Goal: Information Seeking & Learning: Check status

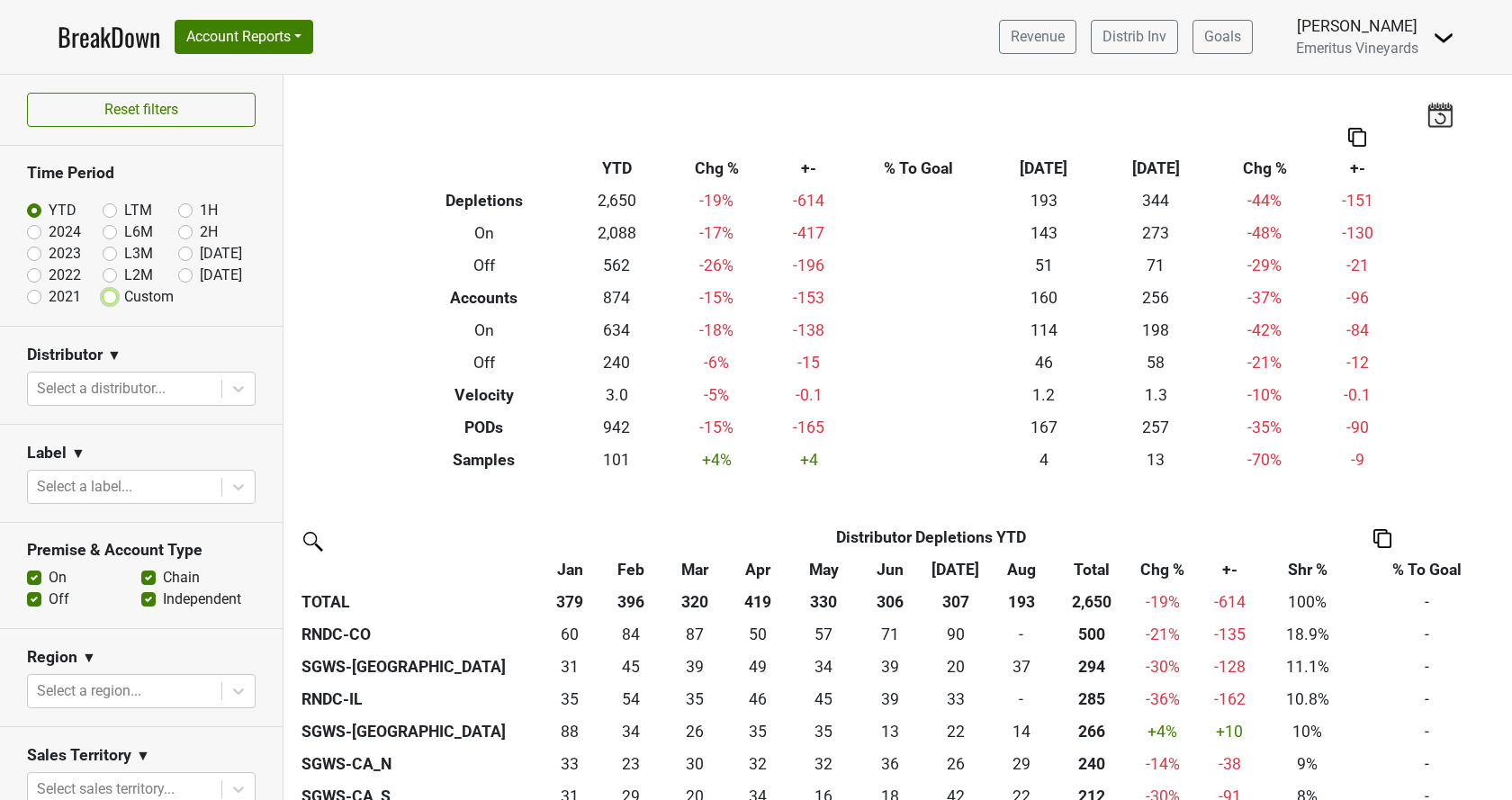
click at [117, 296] on input "Custom" at bounding box center [138, 296] width 72 height 18
radio input "true"
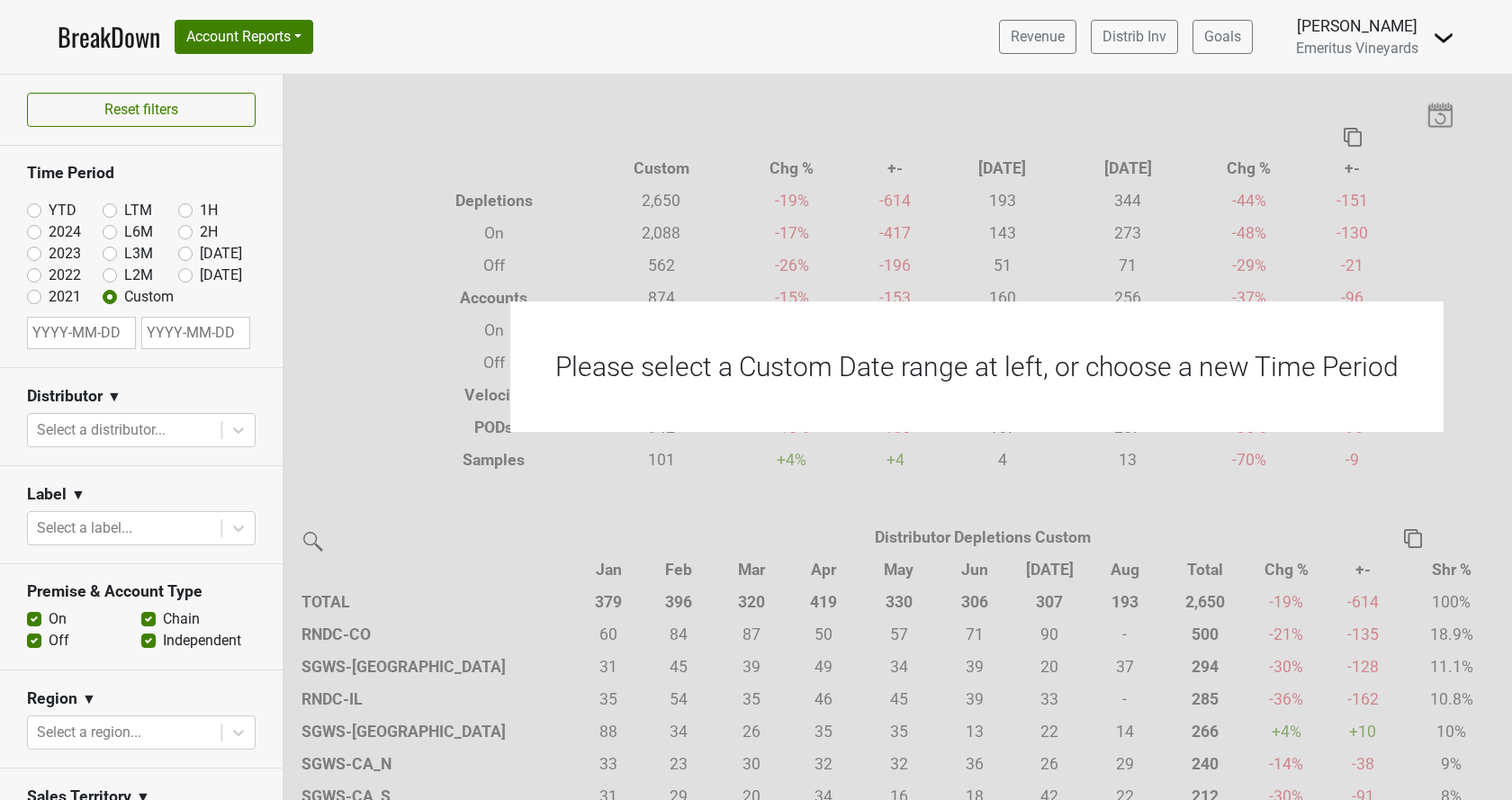
click at [195, 260] on div "Aug '25" at bounding box center [216, 254] width 76 height 22
click at [200, 252] on label "Aug '25" at bounding box center [221, 254] width 43 height 22
click at [188, 252] on input "Aug '25" at bounding box center [214, 252] width 72 height 18
radio input "true"
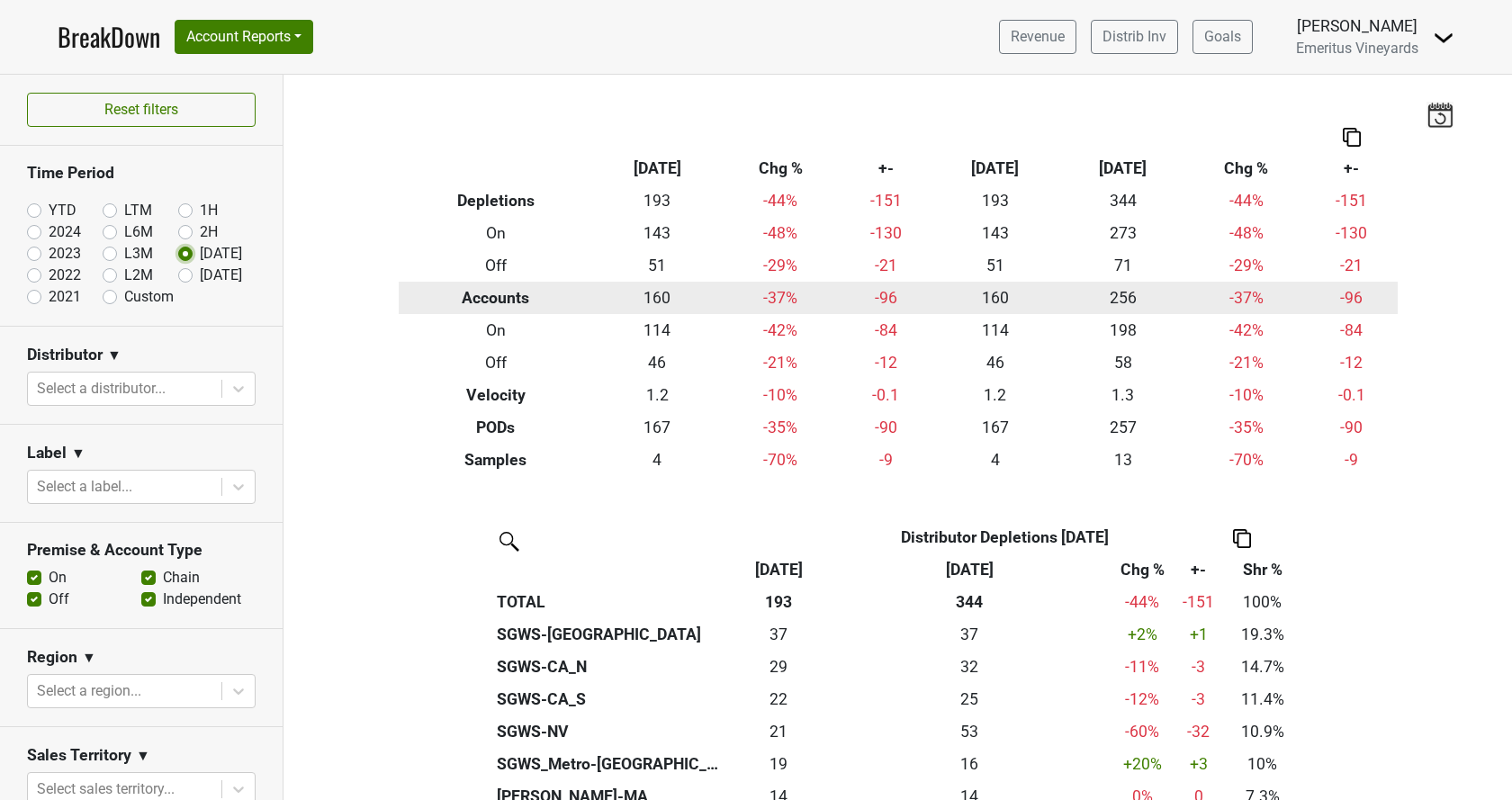
scroll to position [307, 0]
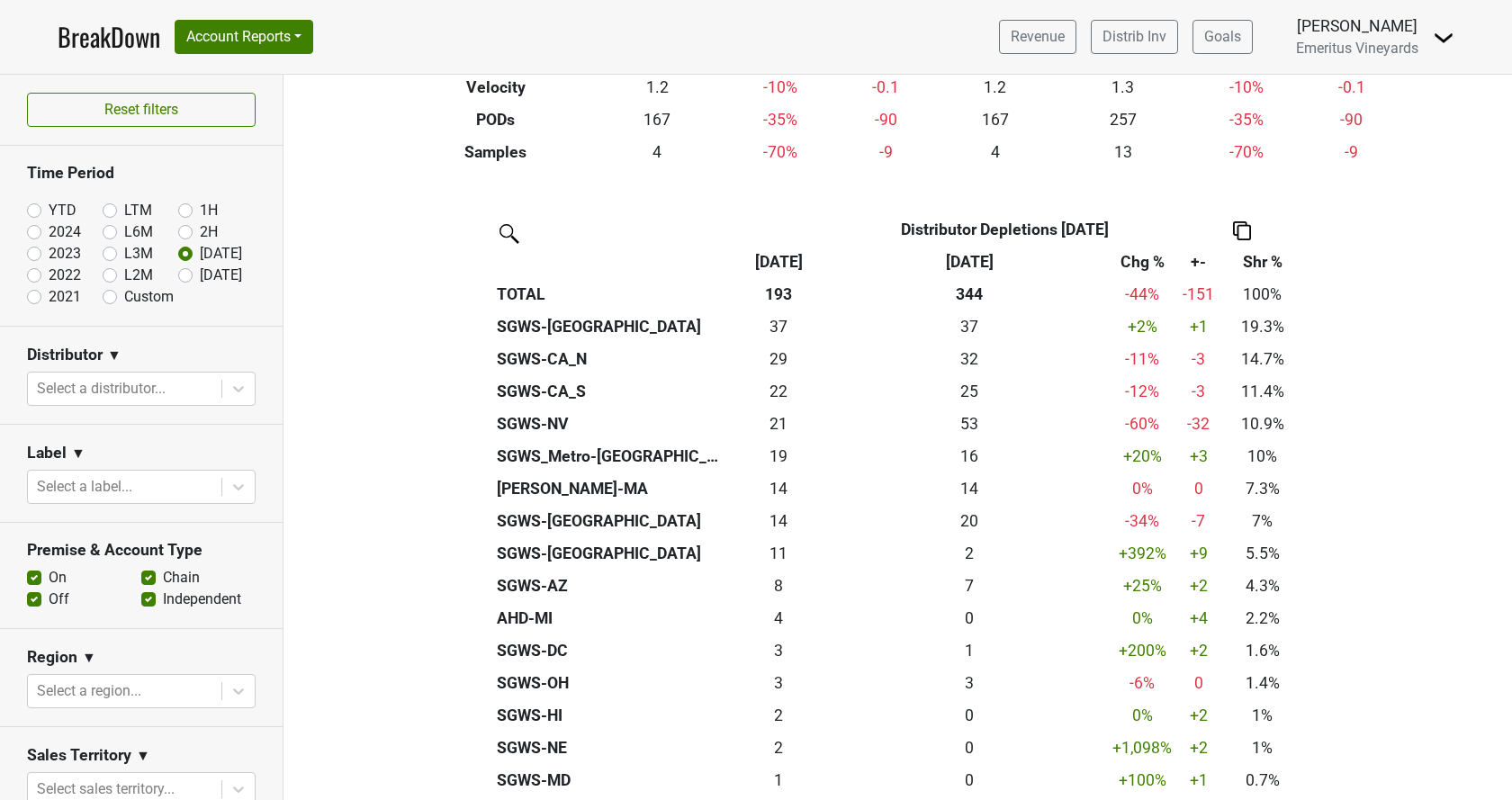
click at [1132, 255] on th "Chg %" at bounding box center [1142, 262] width 71 height 33
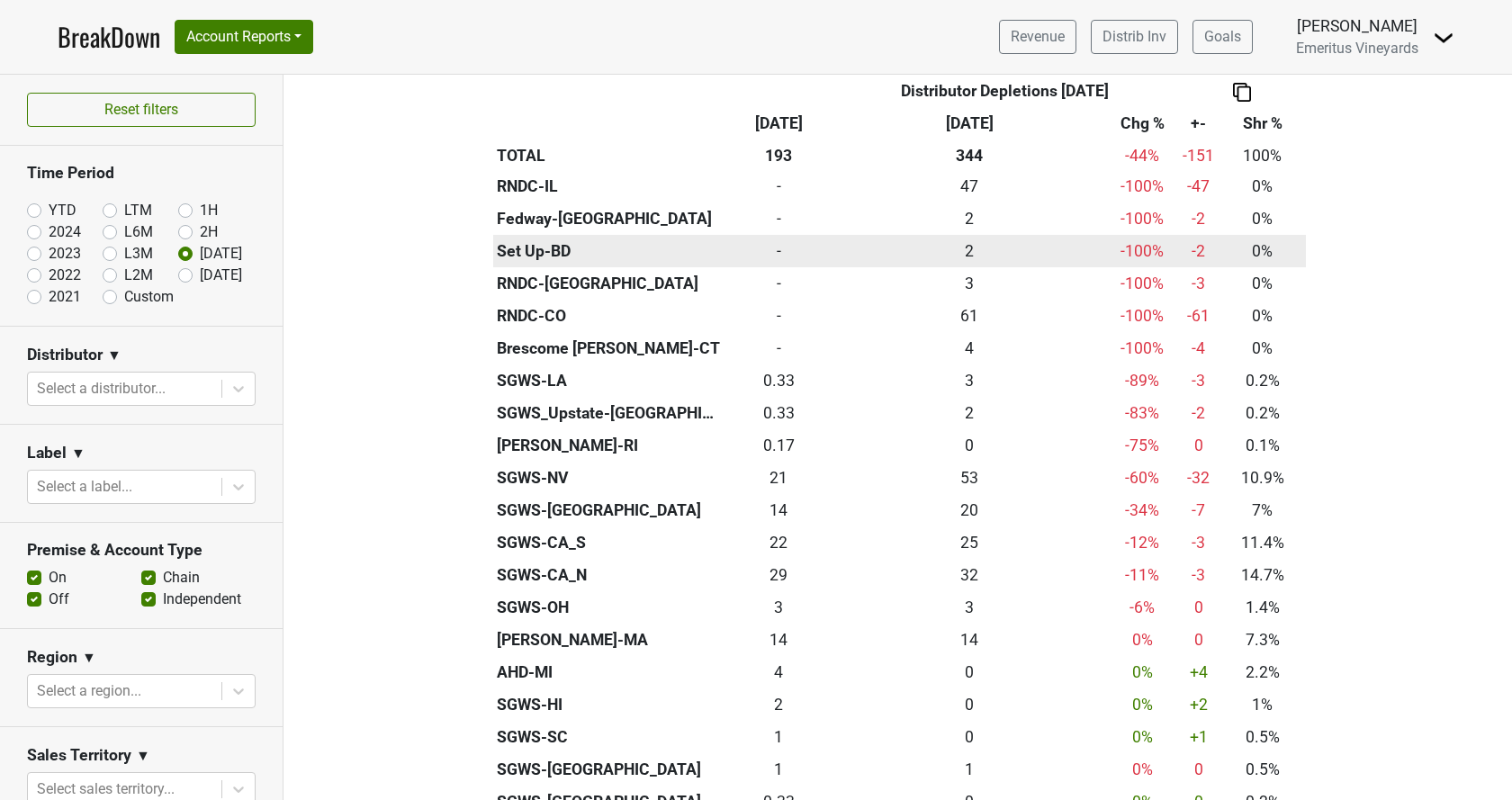
scroll to position [410, 0]
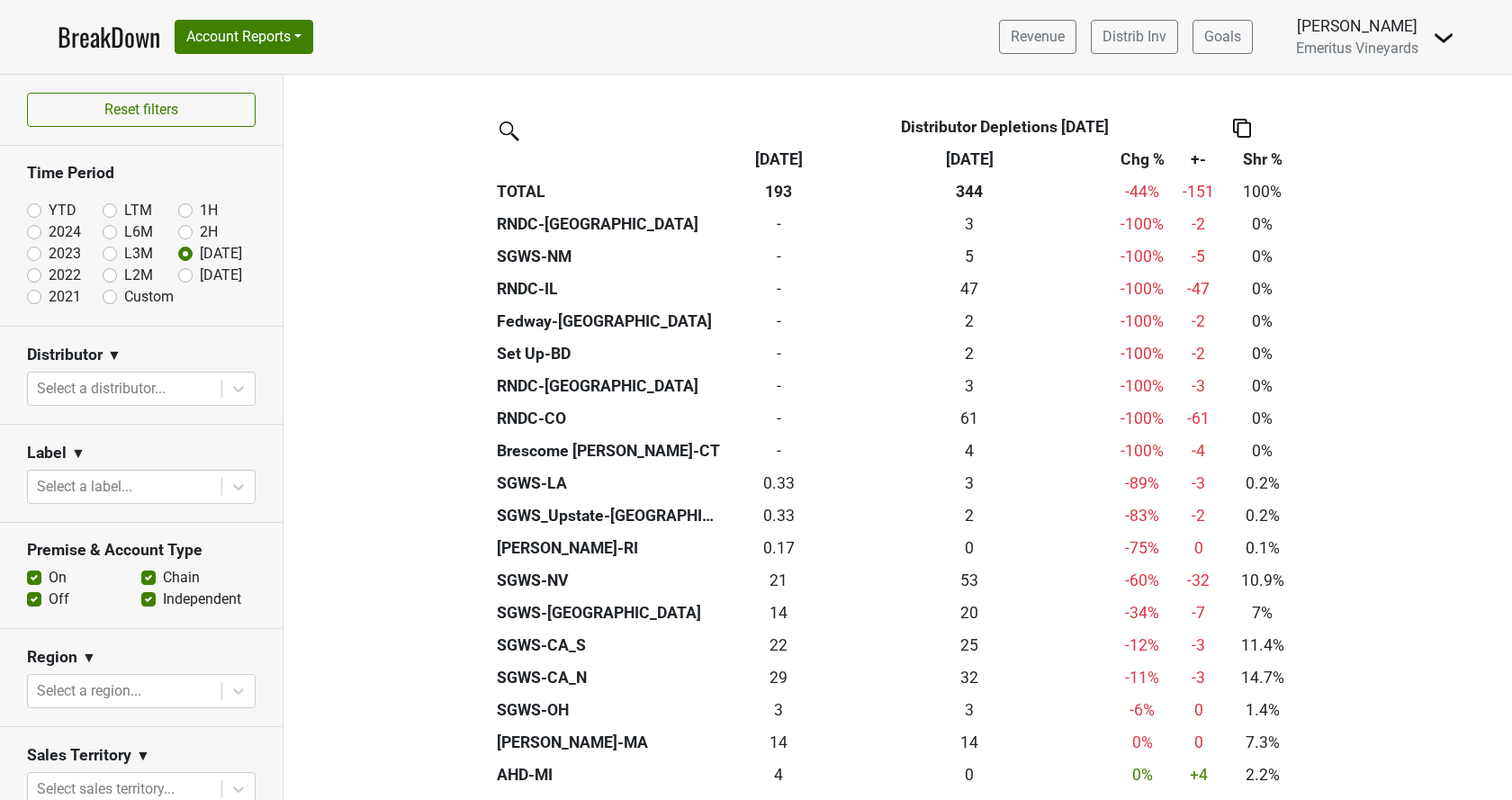
click at [1200, 165] on th "+-" at bounding box center [1199, 159] width 42 height 33
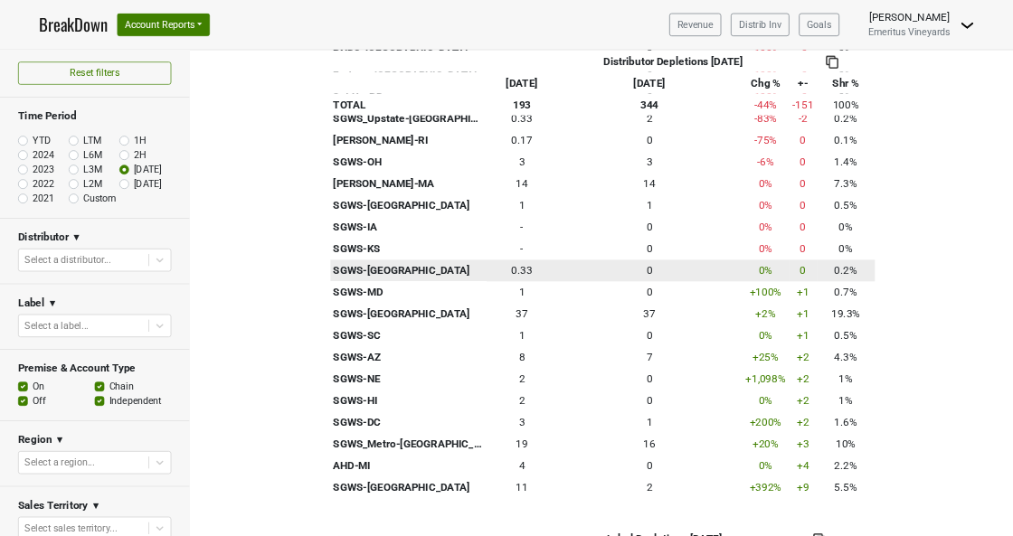
scroll to position [928, 0]
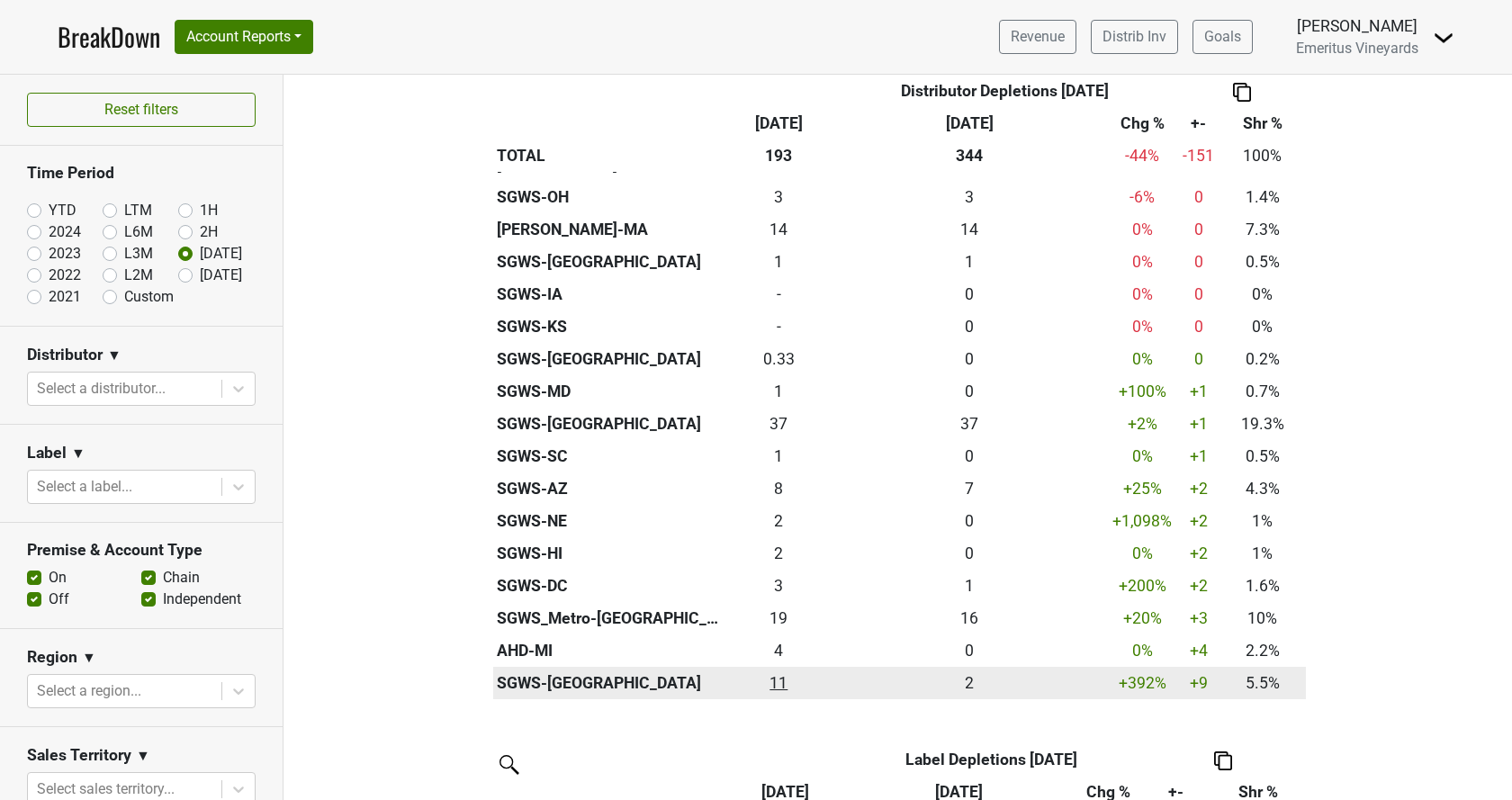
click at [779, 694] on div "10.667 11" at bounding box center [779, 684] width 97 height 24
click at [542, 684] on th "SGWS-MO" at bounding box center [610, 683] width 233 height 33
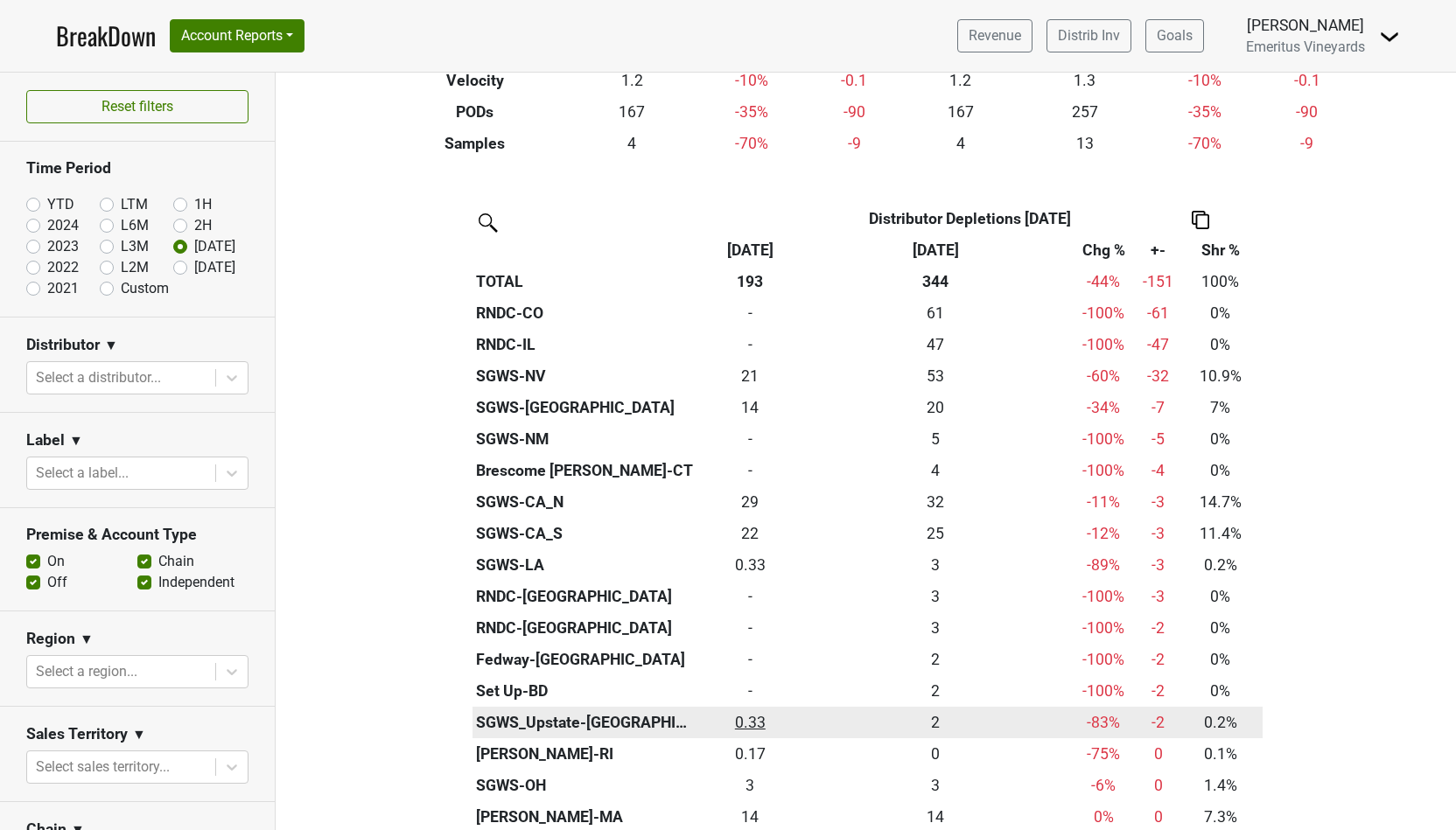
scroll to position [238, 0]
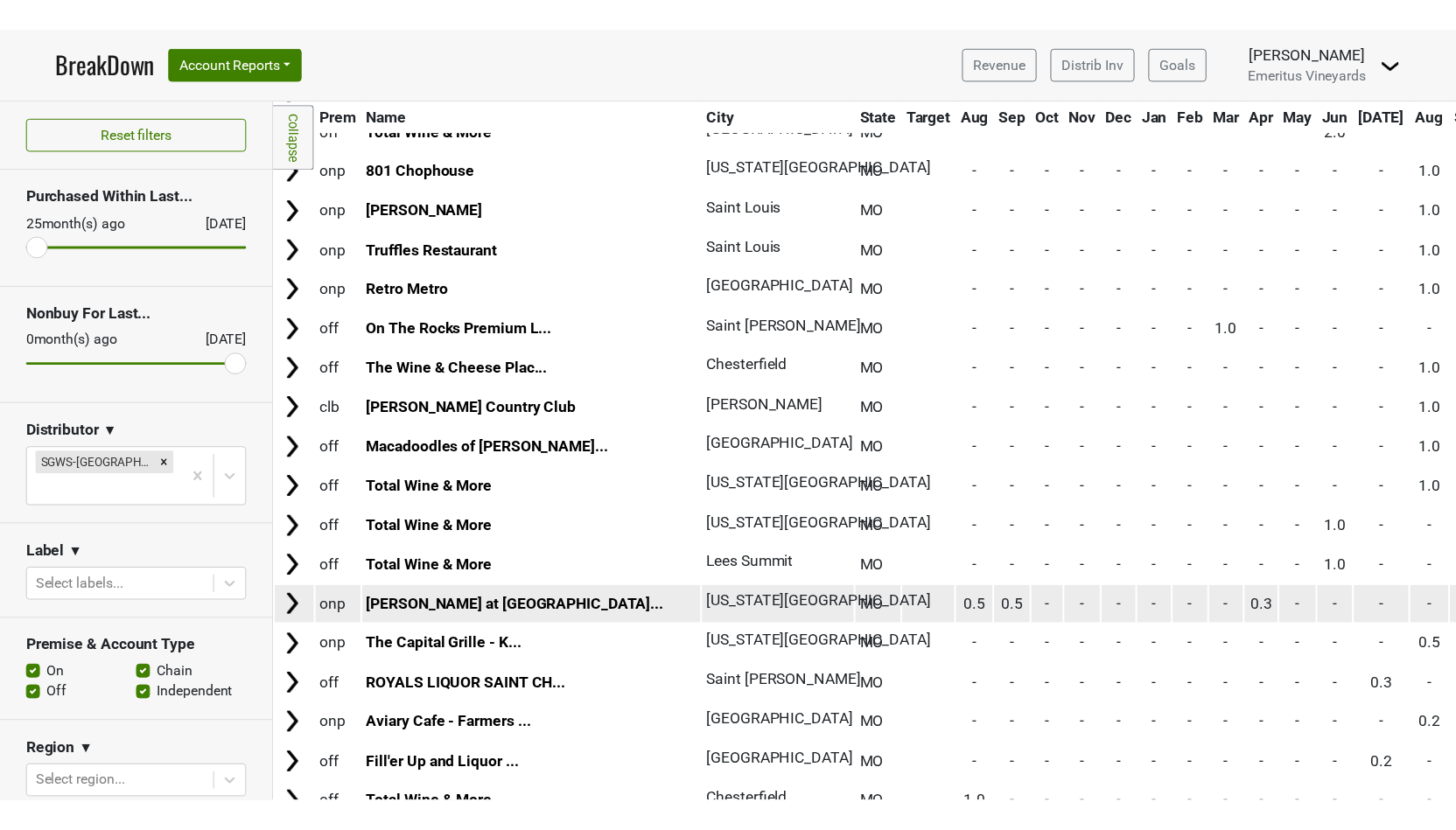
scroll to position [199, 0]
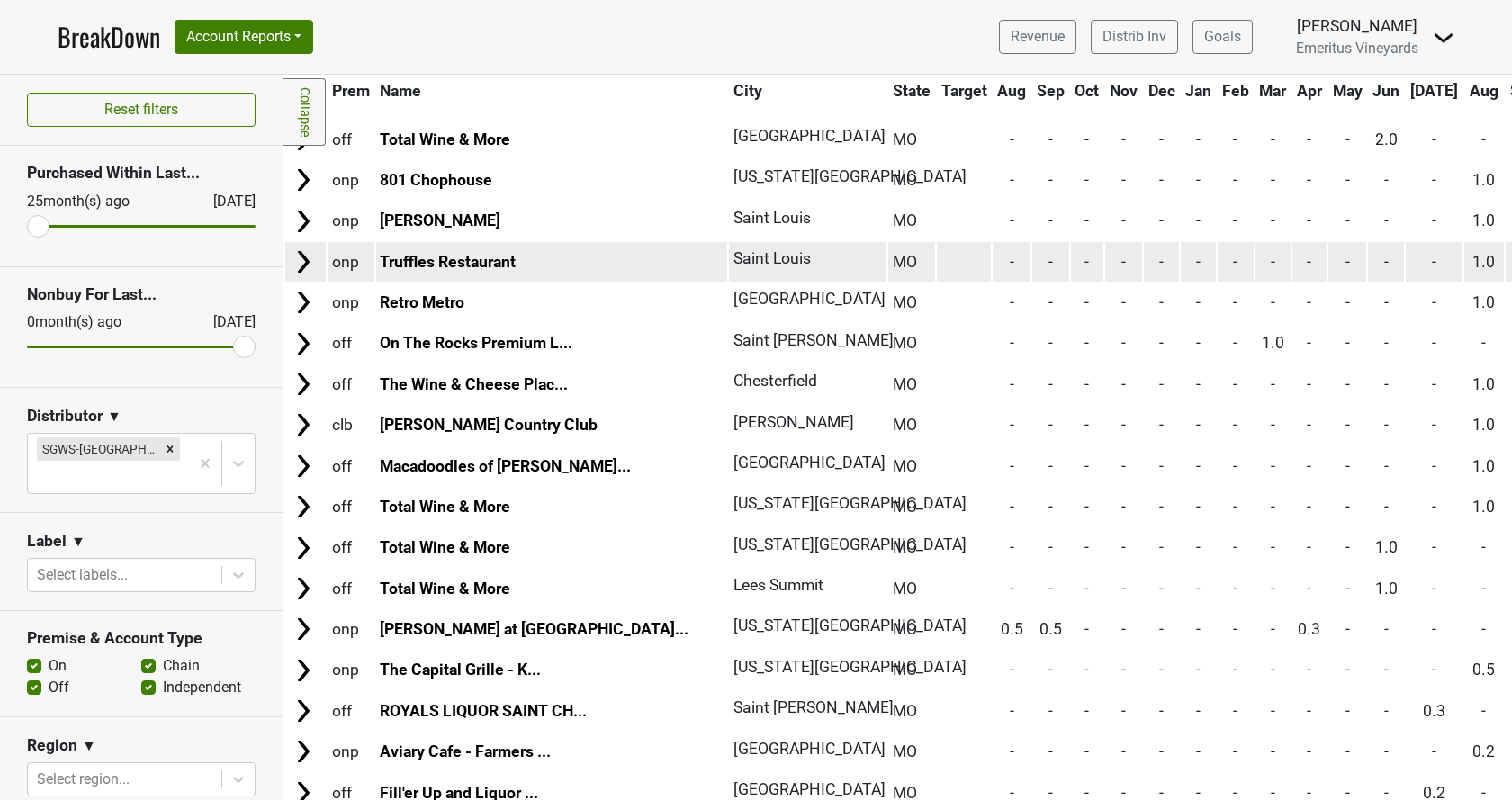
click at [308, 260] on img at bounding box center [302, 262] width 27 height 27
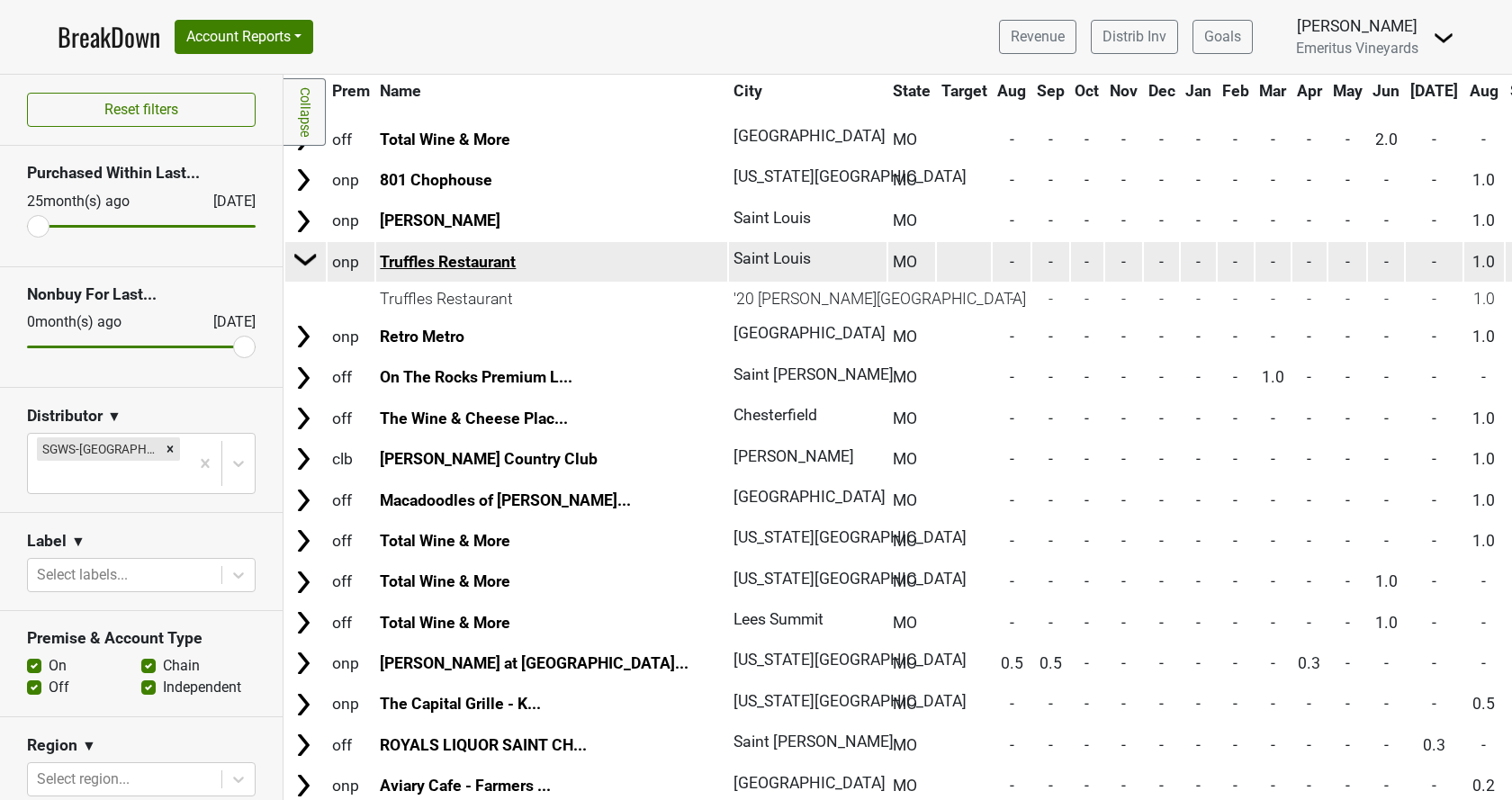
click at [479, 264] on link "Truffles Restaurant" at bounding box center [448, 262] width 136 height 18
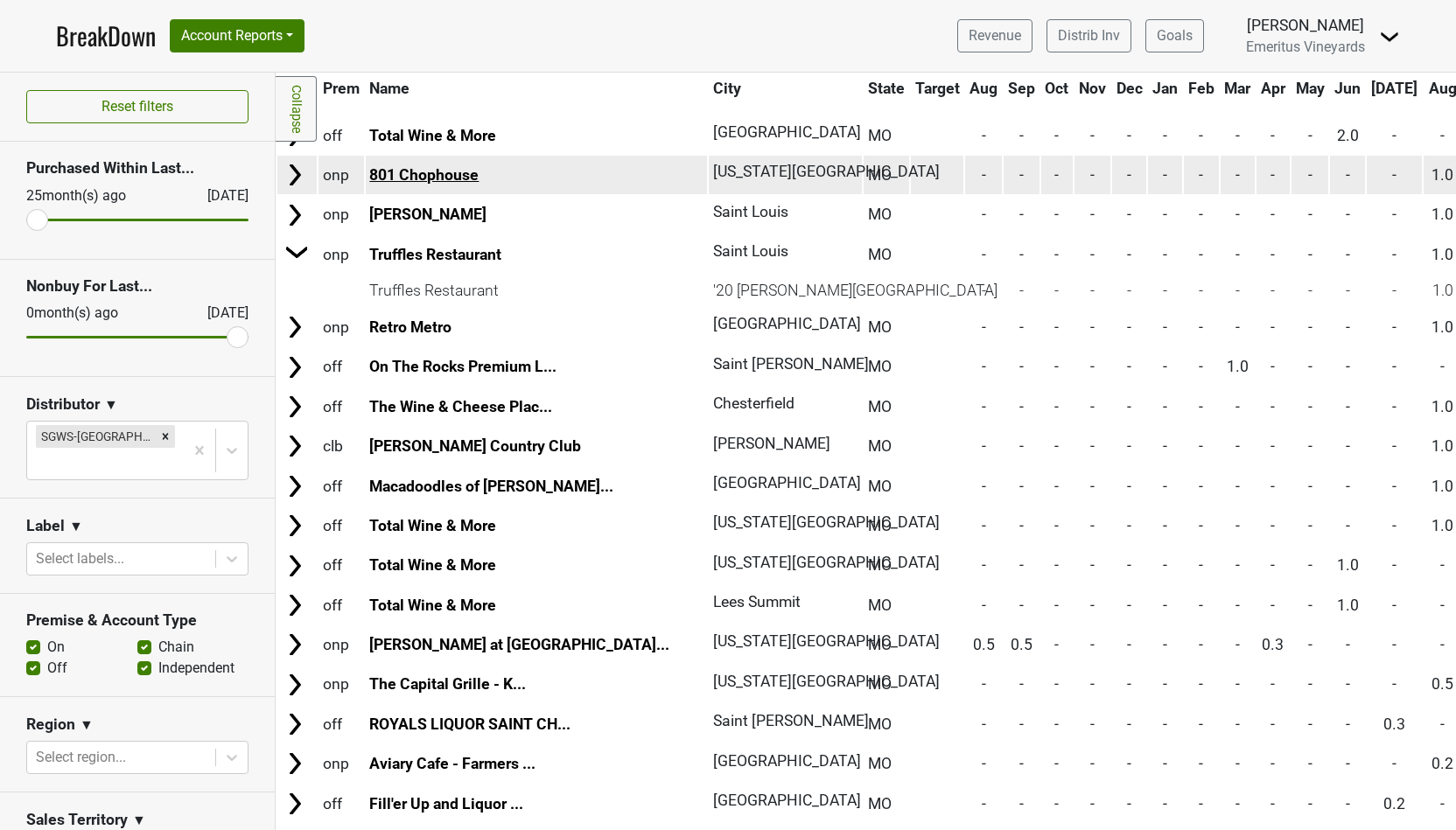
click at [428, 170] on link "801 Chophouse" at bounding box center [424, 175] width 109 height 17
click at [410, 192] on td "801 Chophouse" at bounding box center [537, 174] width 342 height 38
click at [419, 181] on link "801 Chophouse" at bounding box center [424, 175] width 109 height 17
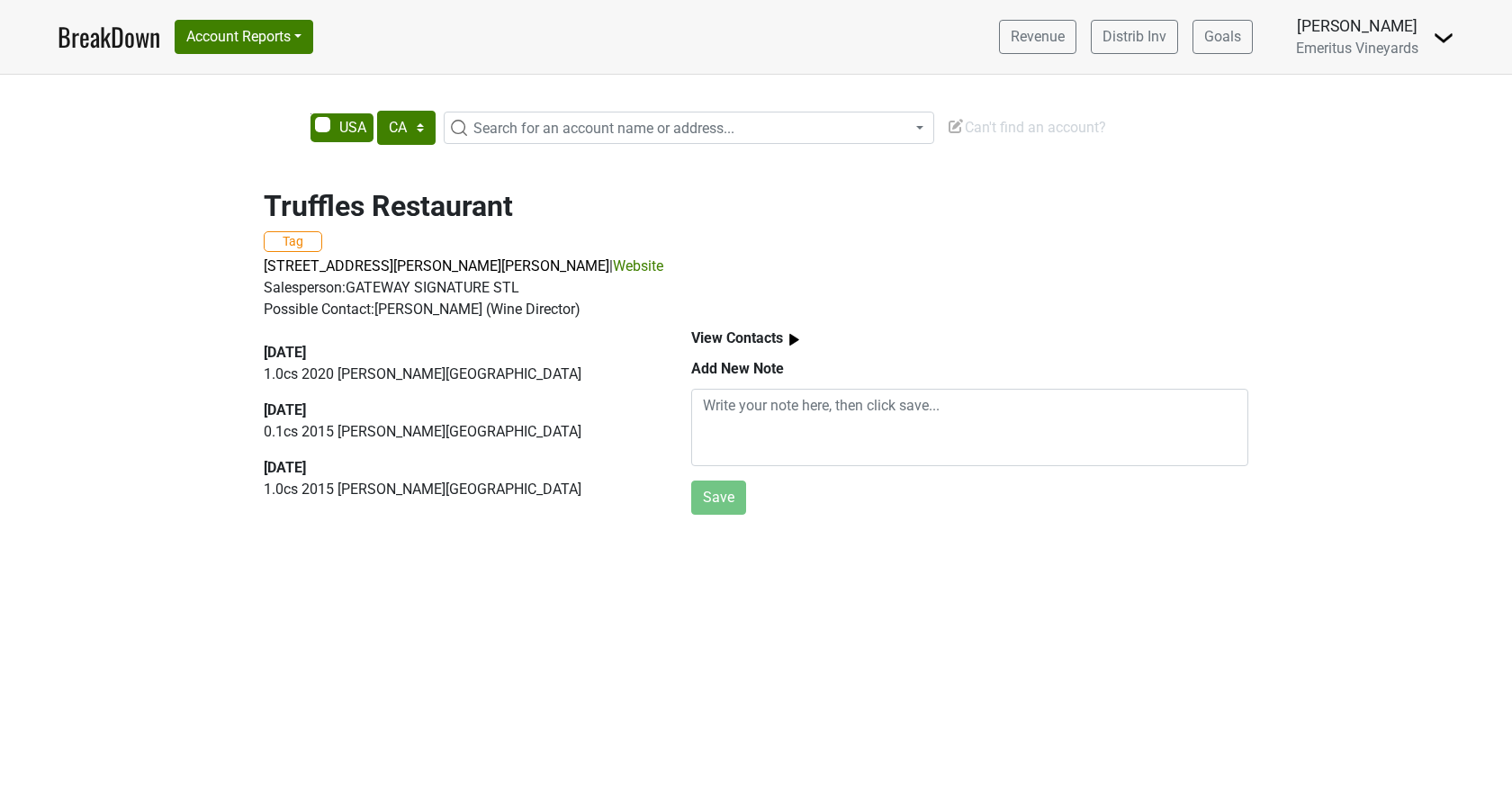
select select "CA"
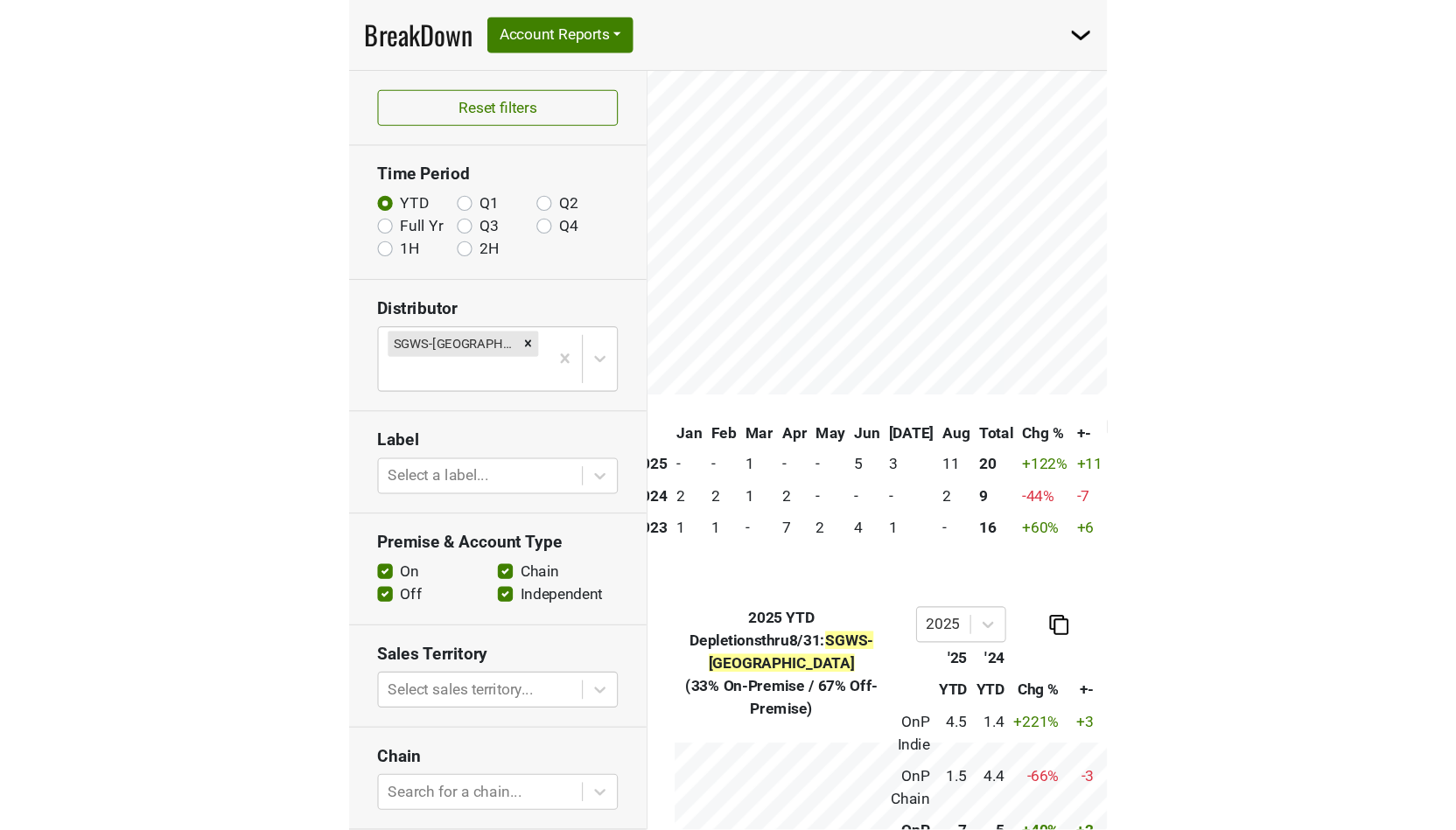
scroll to position [100, 0]
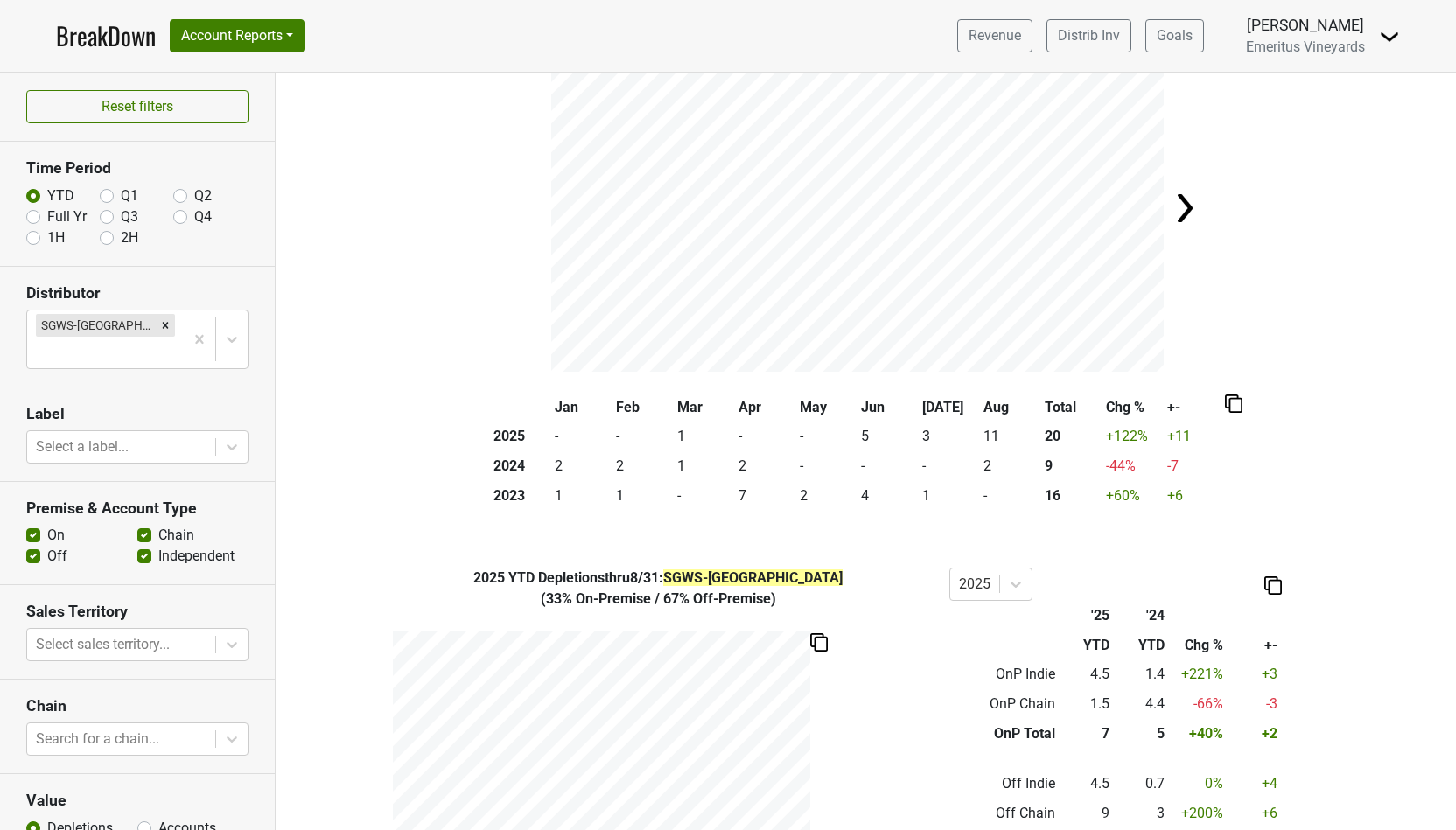
click at [435, 540] on div "Filters SGWS-MO YTD Depletions thru 8/31 : SGWS-MO Jan Feb Mar Apr May Jun [DAT…" at bounding box center [866, 451] width 1180 height 757
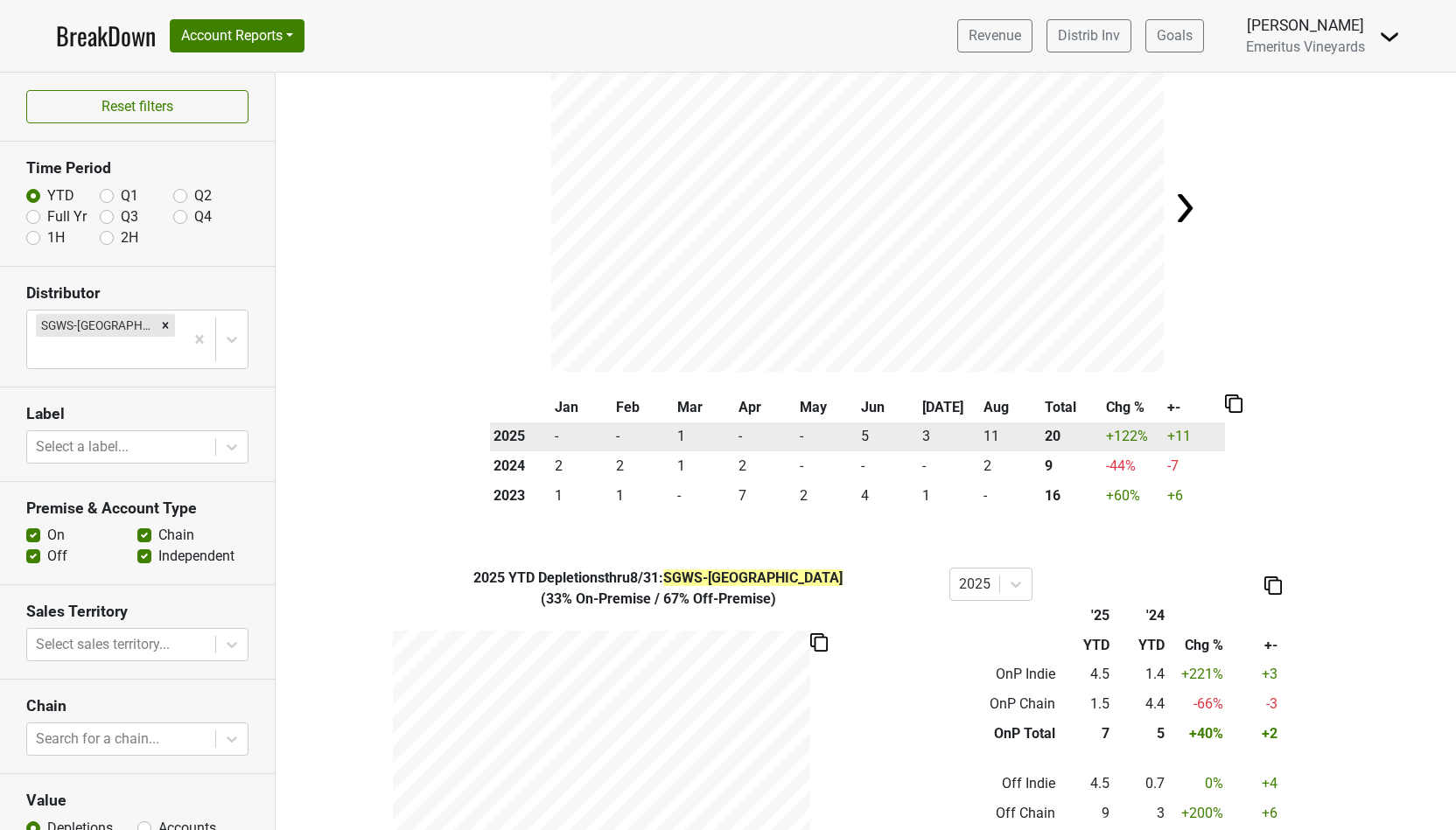
click at [994, 435] on td "11" at bounding box center [1010, 437] width 61 height 30
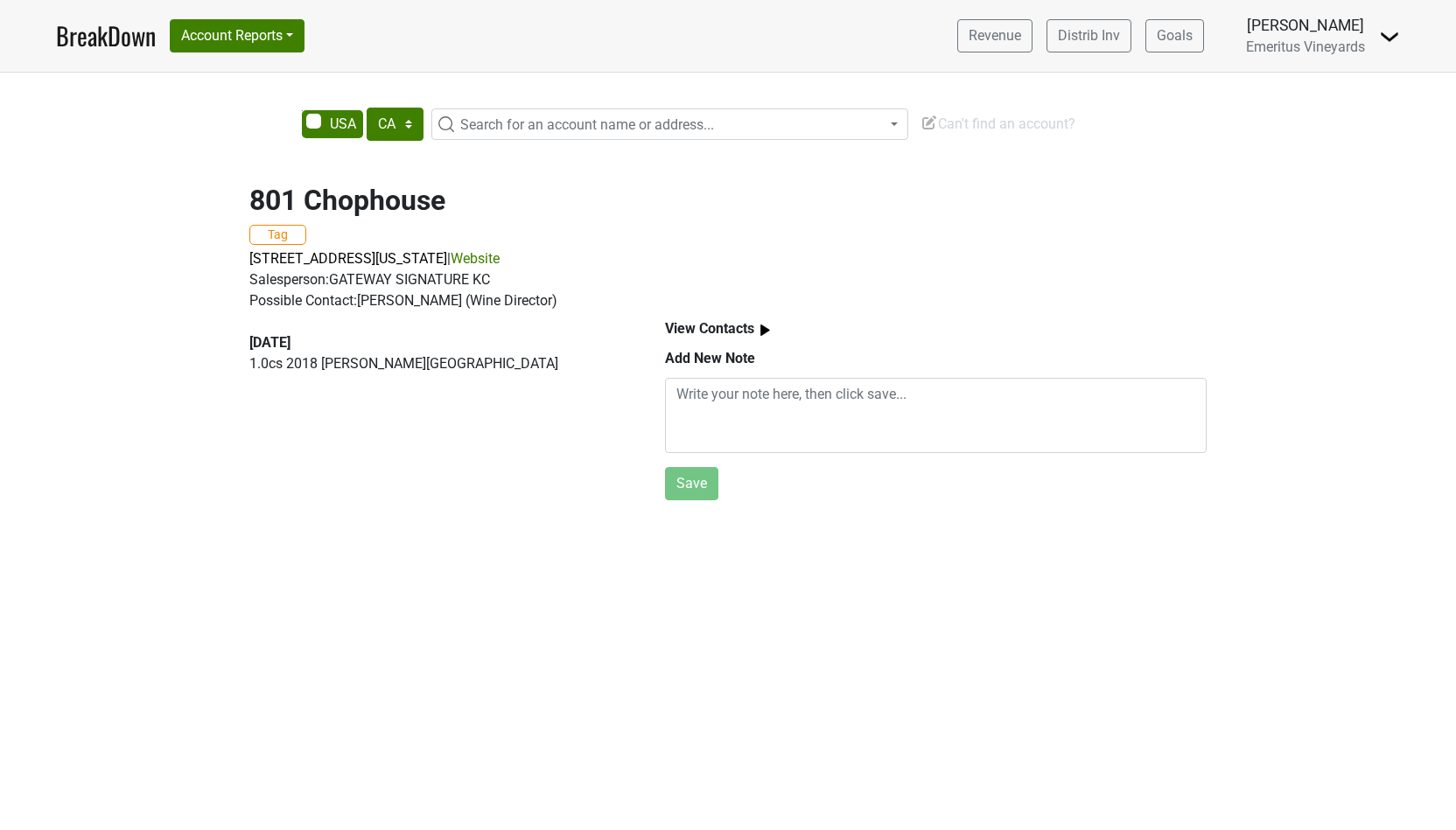
select select "CA"
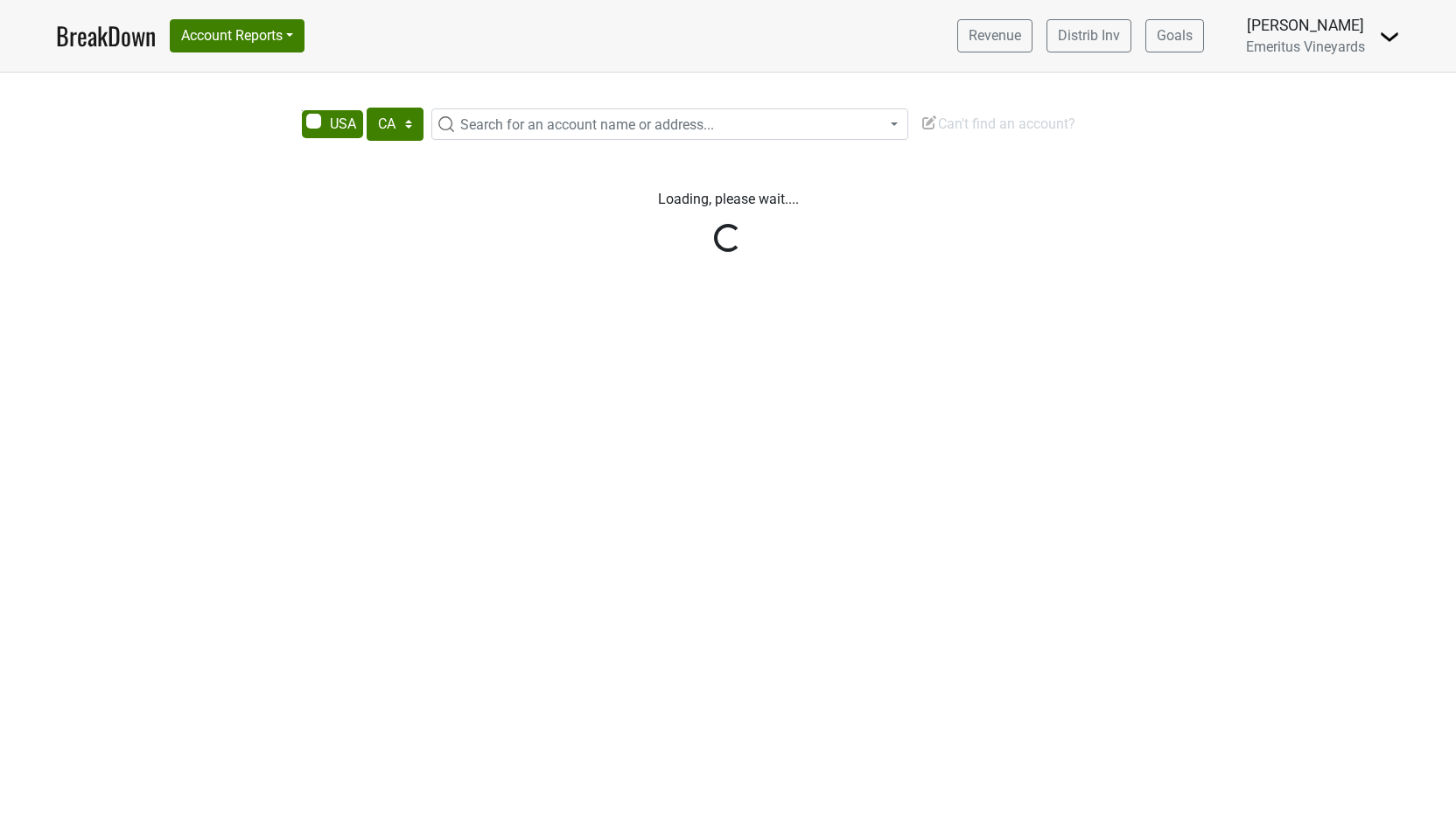
select select "CA"
